Goal: Transaction & Acquisition: Book appointment/travel/reservation

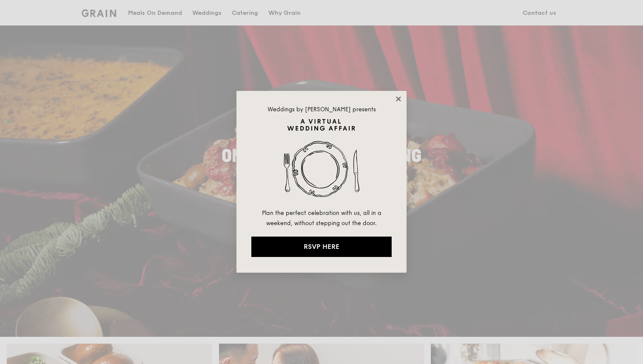
click at [398, 101] on icon at bounding box center [398, 99] width 8 height 8
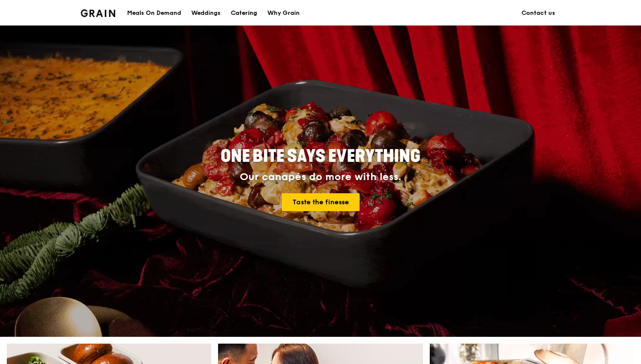
click at [255, 9] on div "Catering" at bounding box center [244, 13] width 26 height 26
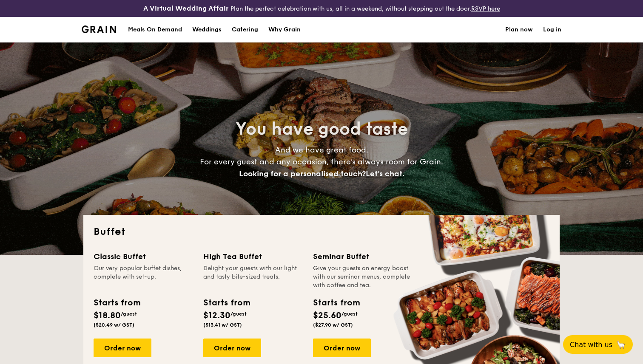
select select
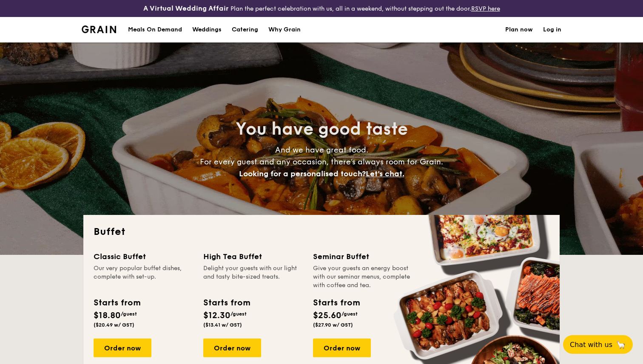
click at [292, 37] on div "Why Grain" at bounding box center [284, 30] width 32 height 26
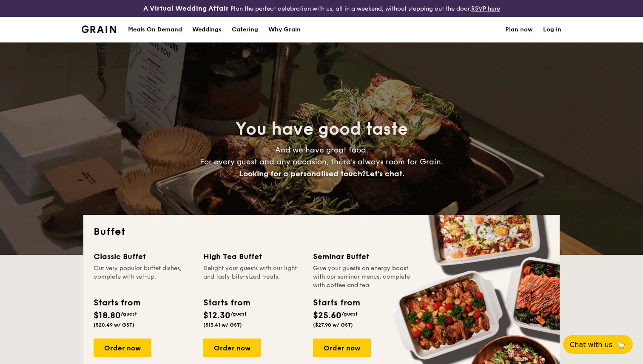
click at [281, 29] on div "Why Grain" at bounding box center [284, 30] width 32 height 26
